Goal: Task Accomplishment & Management: Manage account settings

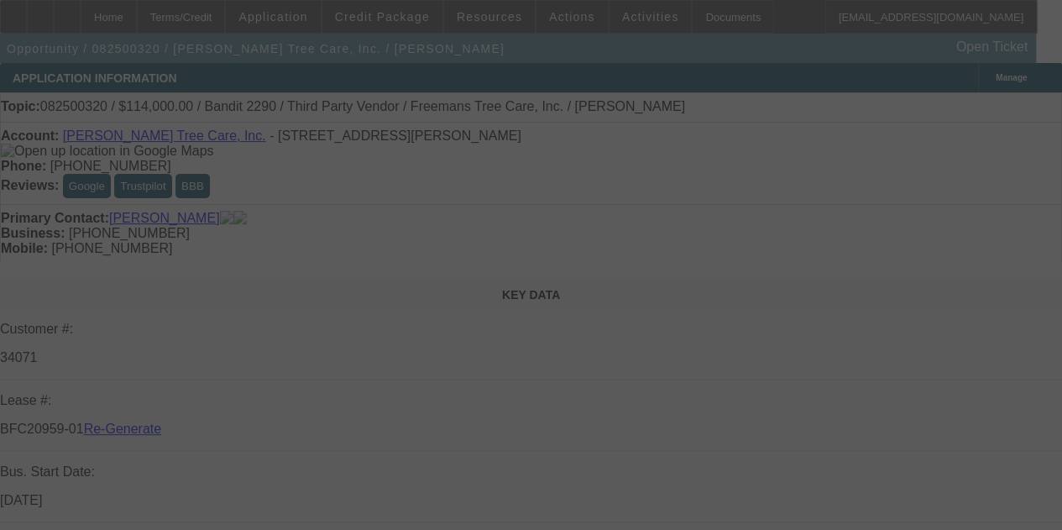
select select "3"
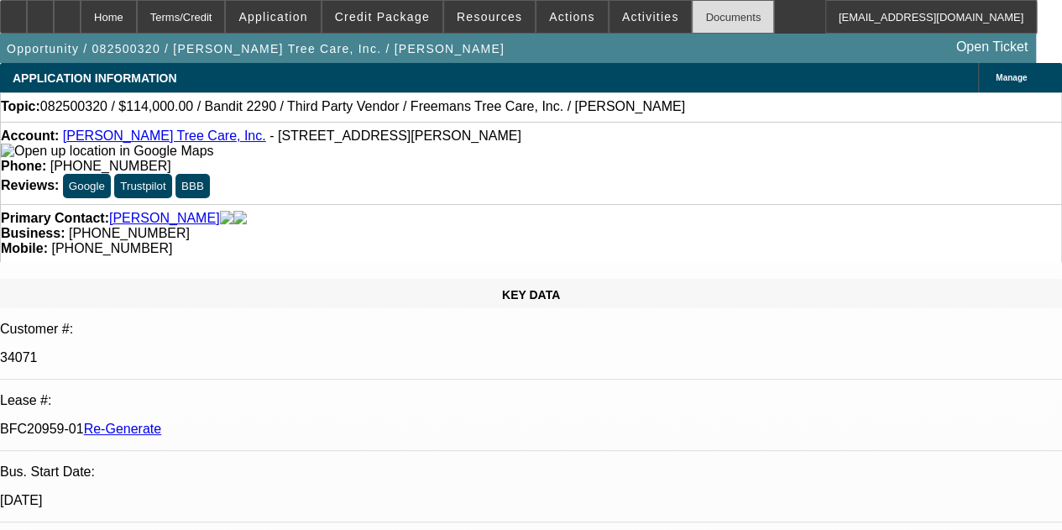
select select "0"
select select "6"
click at [695, 16] on div "Documents" at bounding box center [733, 17] width 82 height 34
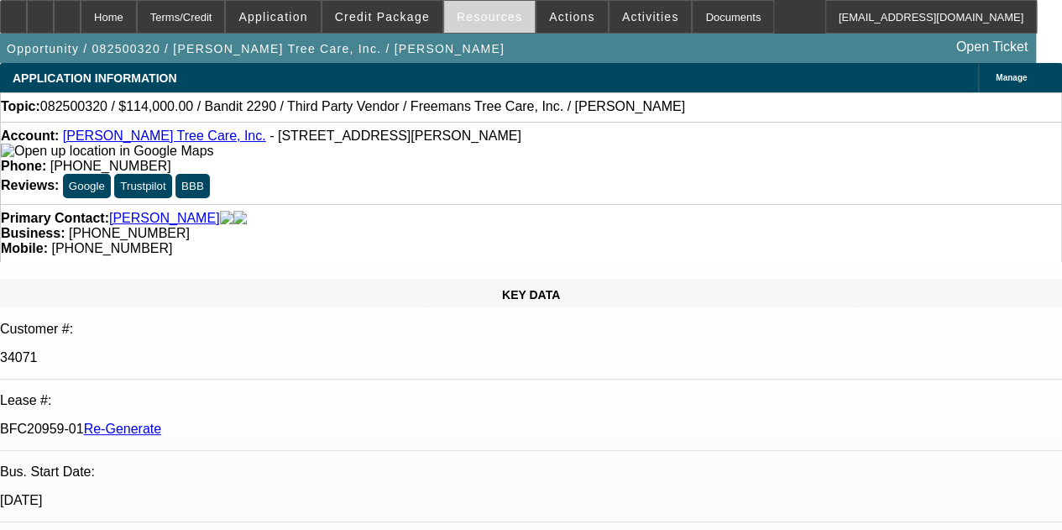
click at [480, 19] on span "Resources" at bounding box center [489, 16] width 65 height 13
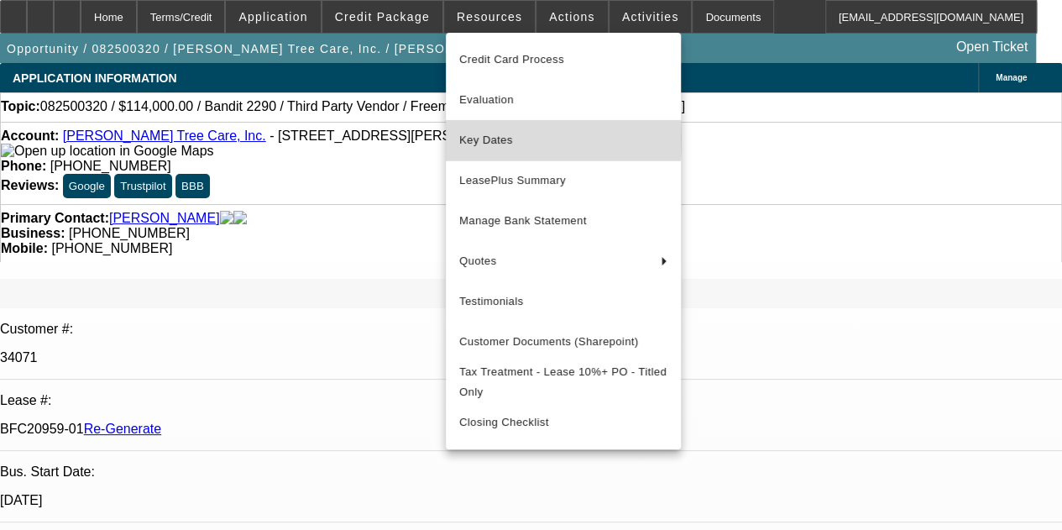
click at [472, 136] on span "Key Dates" at bounding box center [563, 140] width 208 height 20
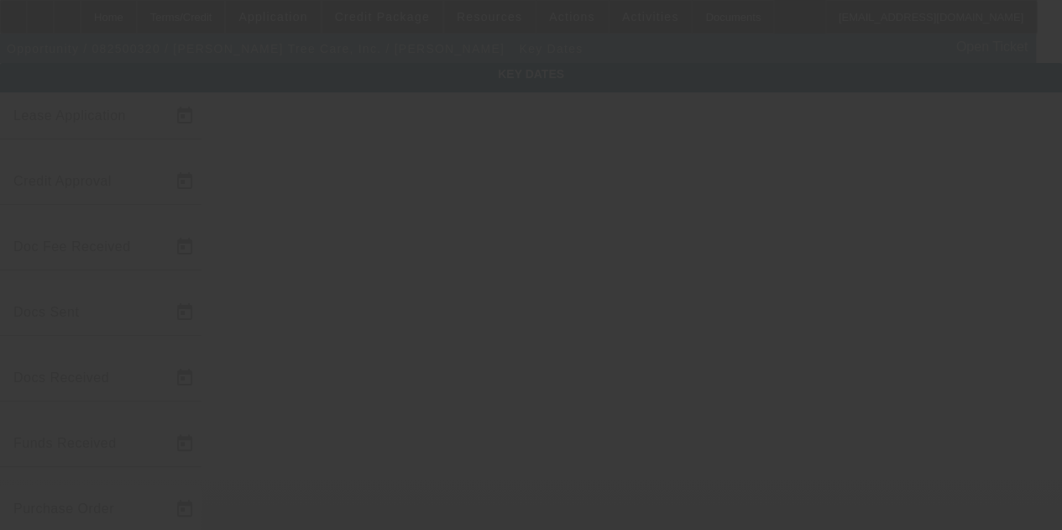
type input "[DATE]"
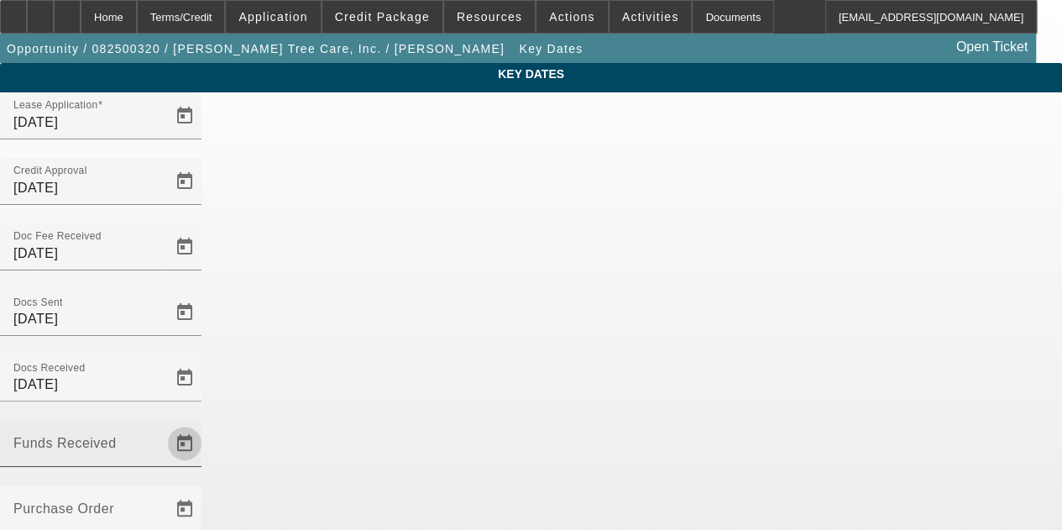
click at [205, 423] on span "Open calendar" at bounding box center [184, 443] width 40 height 40
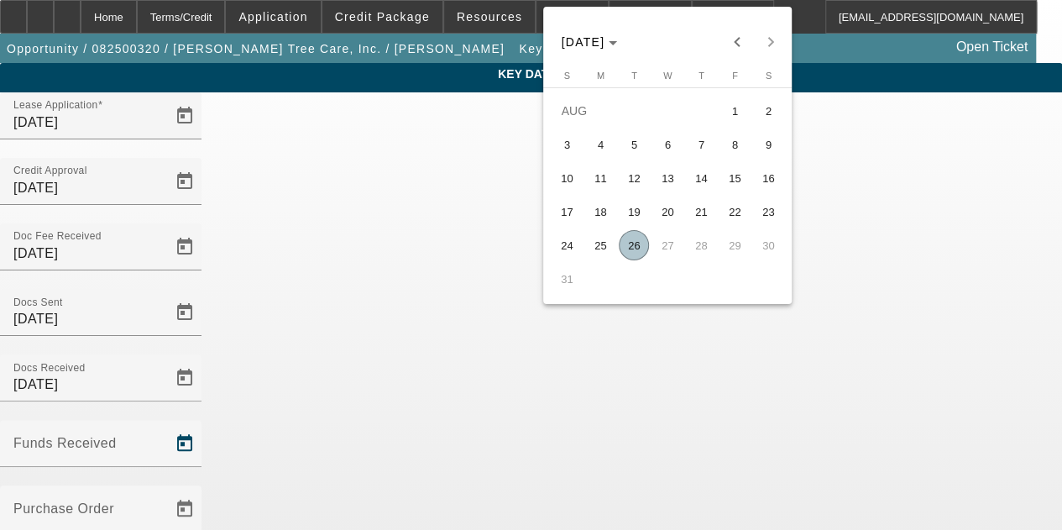
click at [636, 244] on span "26" at bounding box center [633, 245] width 30 height 30
type input "[DATE]"
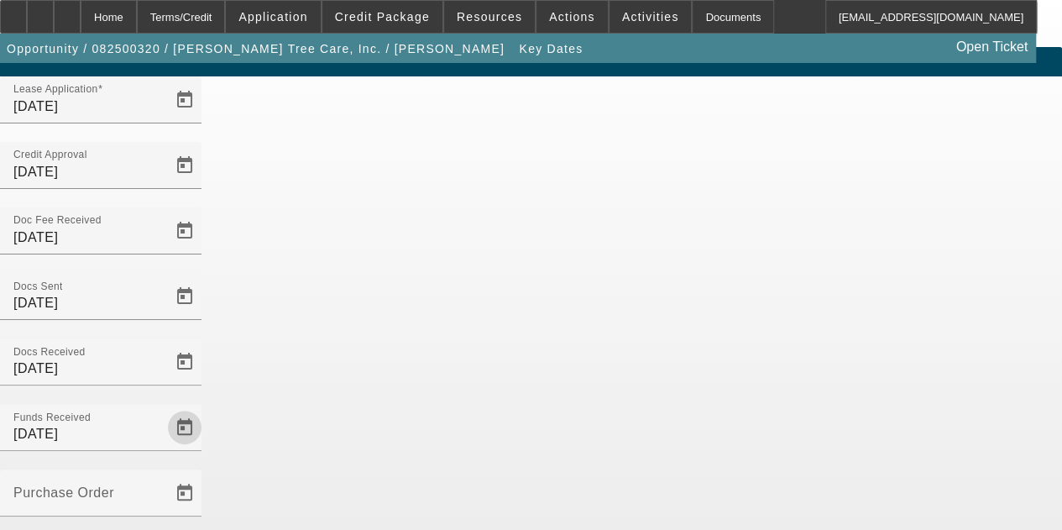
scroll to position [109, 0]
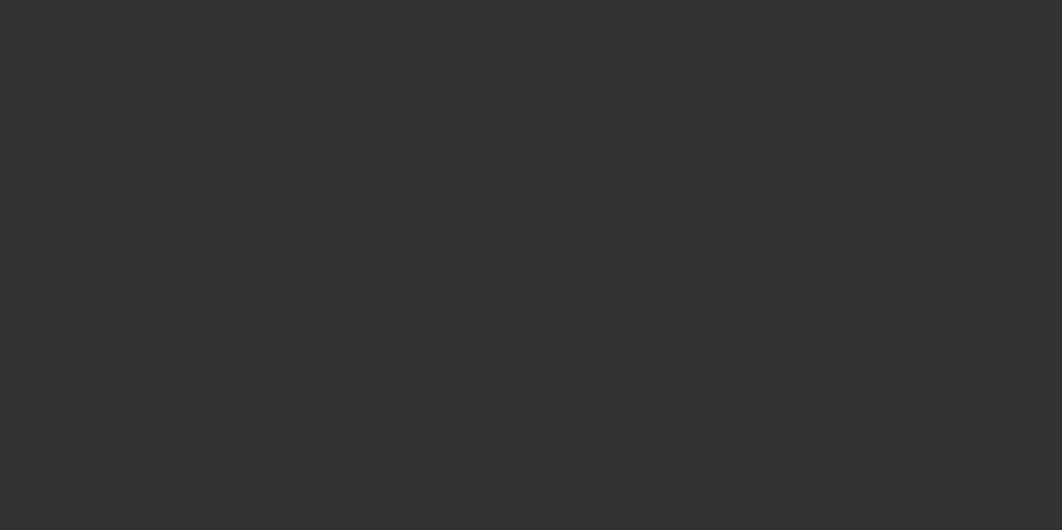
select select "3"
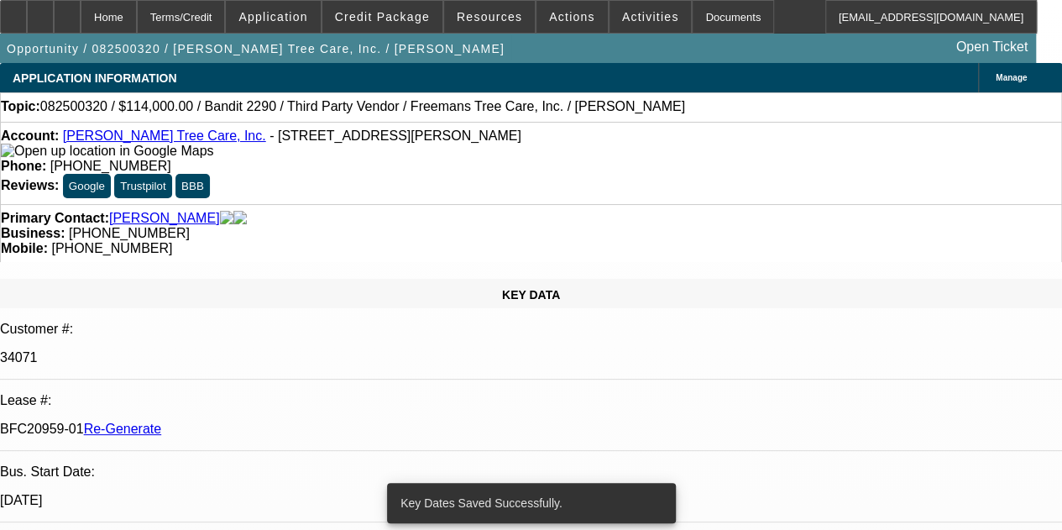
select select "0"
select select "6"
